Goal: Information Seeking & Learning: Understand process/instructions

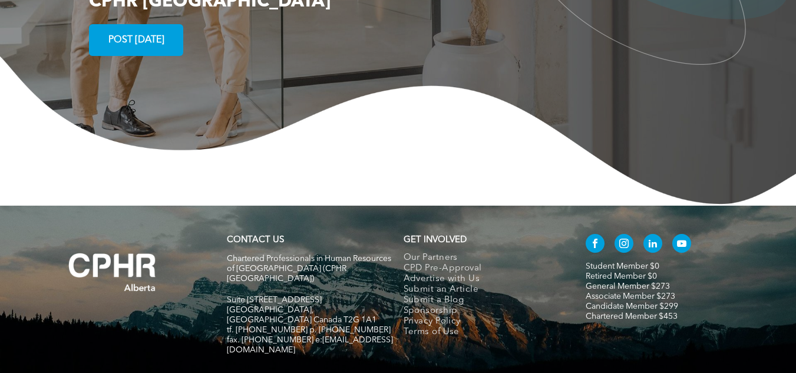
scroll to position [2189, 0]
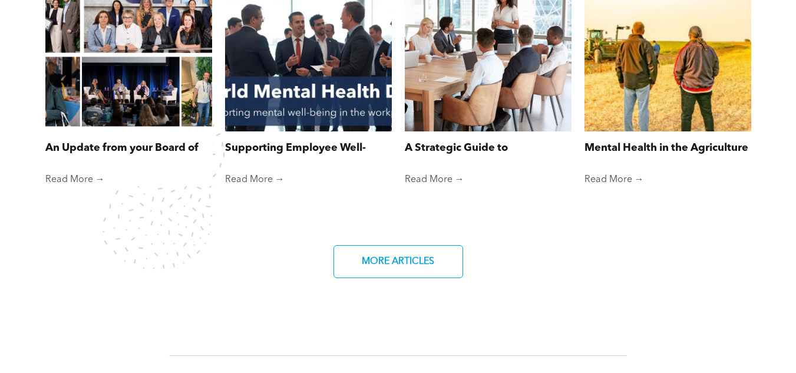
scroll to position [863, 0]
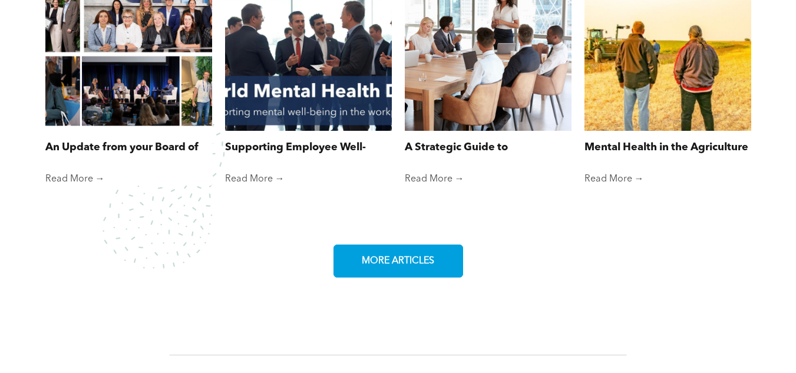
click at [381, 270] on link "MORE ARTICLES" at bounding box center [399, 261] width 130 height 33
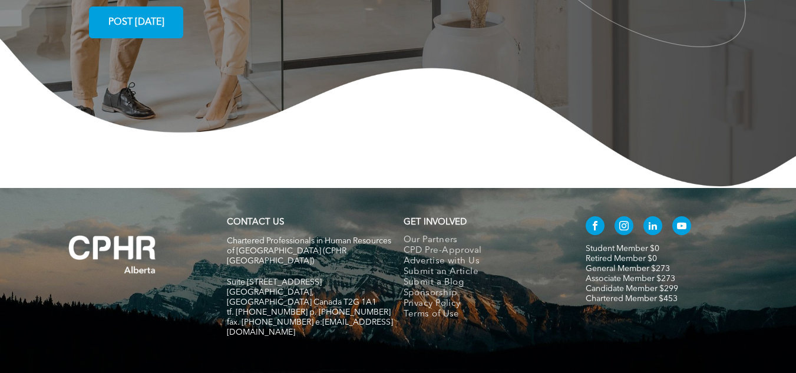
scroll to position [2031, 0]
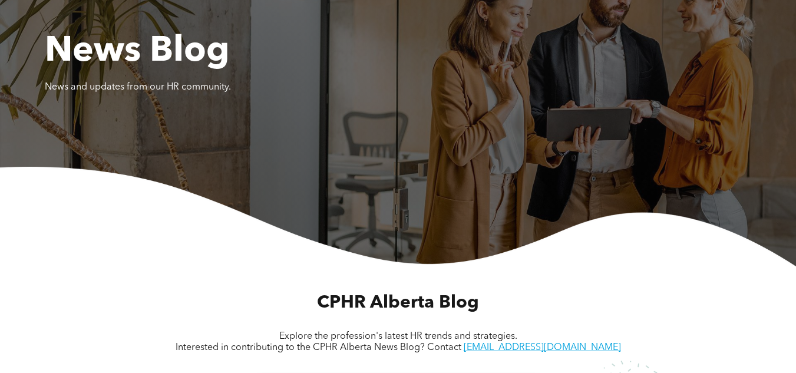
scroll to position [176, 0]
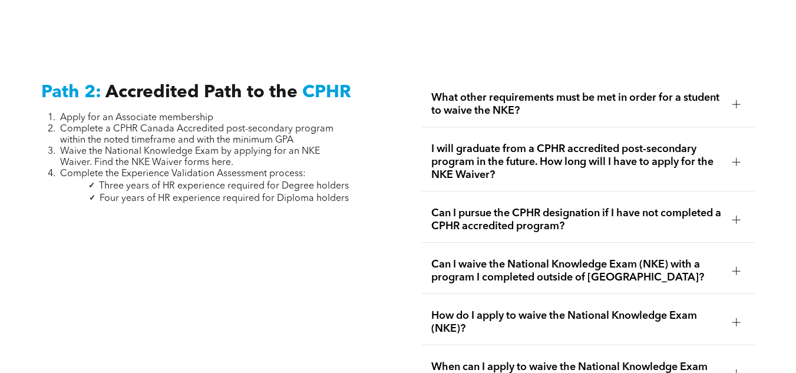
scroll to position [1876, 0]
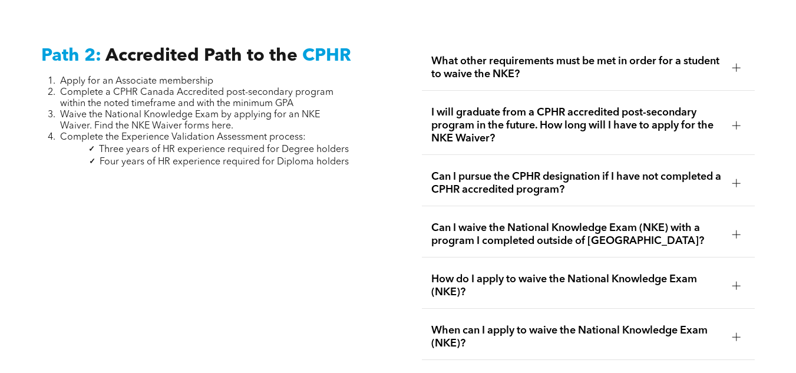
click at [579, 106] on span "I will graduate from a CPHR accredited post-secondary program in the future. Ho…" at bounding box center [577, 125] width 292 height 39
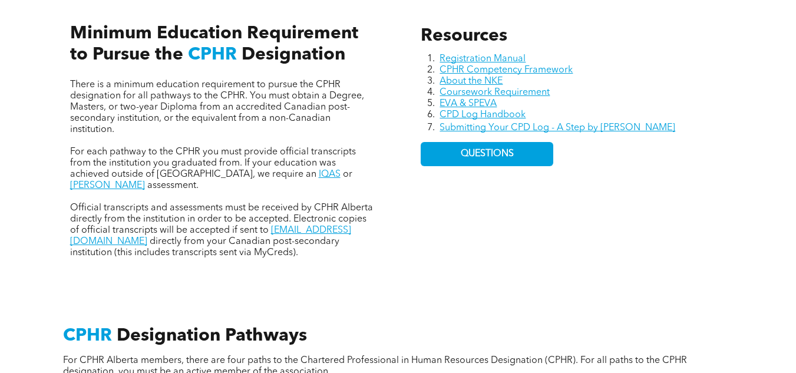
scroll to position [536, 0]
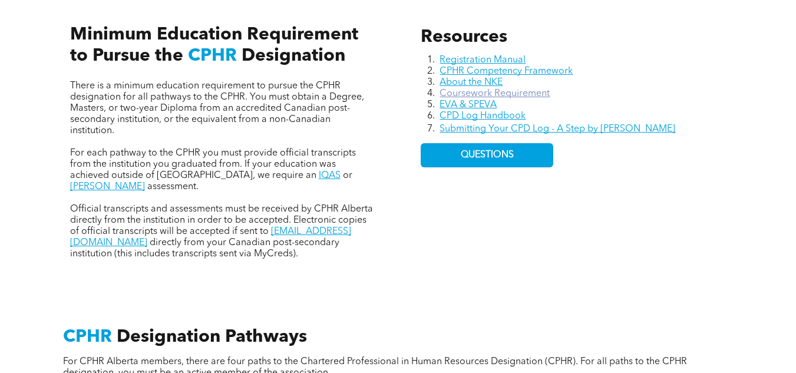
click at [447, 93] on link "Coursework Requirement" at bounding box center [495, 93] width 110 height 9
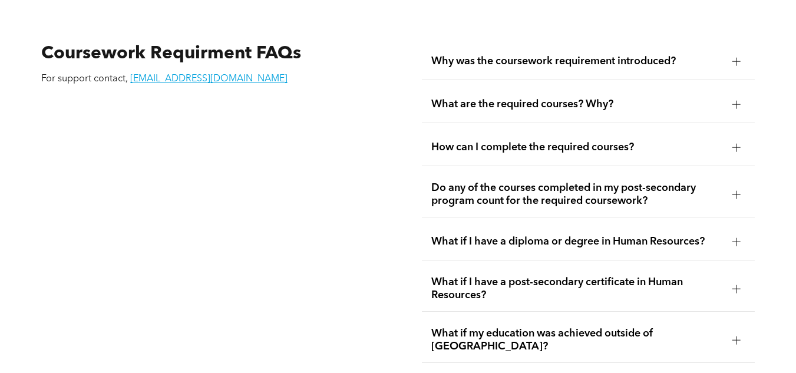
scroll to position [2012, 0]
